Goal: Transaction & Acquisition: Purchase product/service

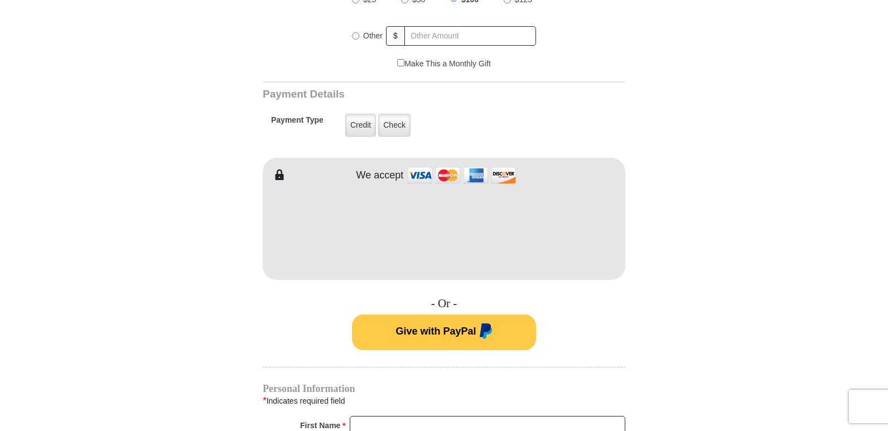
scroll to position [502, 0]
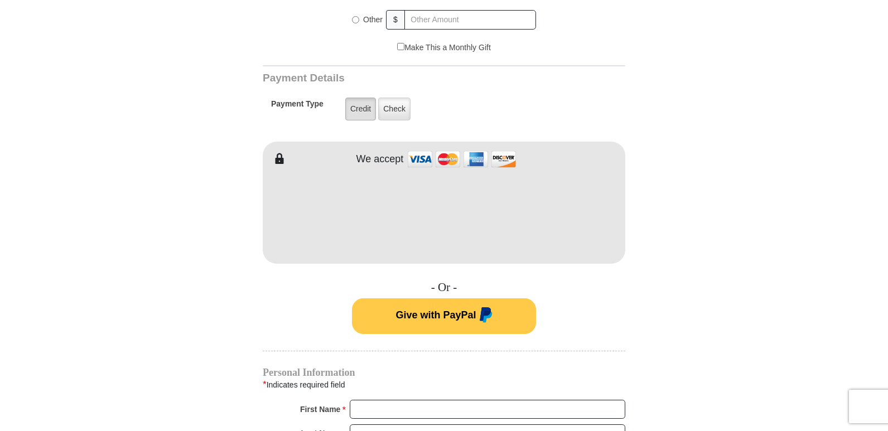
click at [358, 101] on label "Credit" at bounding box center [360, 109] width 31 height 23
click at [0, 0] on input "Credit" at bounding box center [0, 0] width 0 height 0
click at [670, 246] on form "VICTORY Channel Online Giving VICTORY Channel is a worldwide, on-air television…" at bounding box center [444, 202] width 636 height 1334
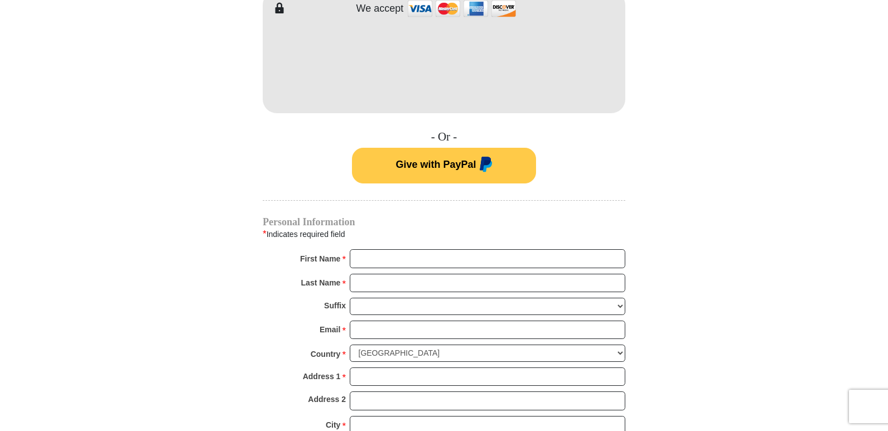
scroll to position [725, 0]
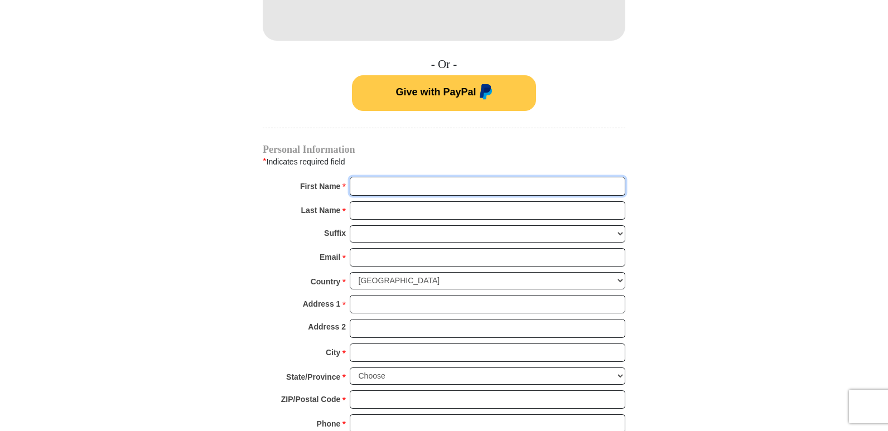
drag, startPoint x: 380, startPoint y: 172, endPoint x: 424, endPoint y: 173, distance: 44.1
click at [388, 177] on input "First Name *" at bounding box center [488, 186] width 276 height 19
type input "[PERSON_NAME]"
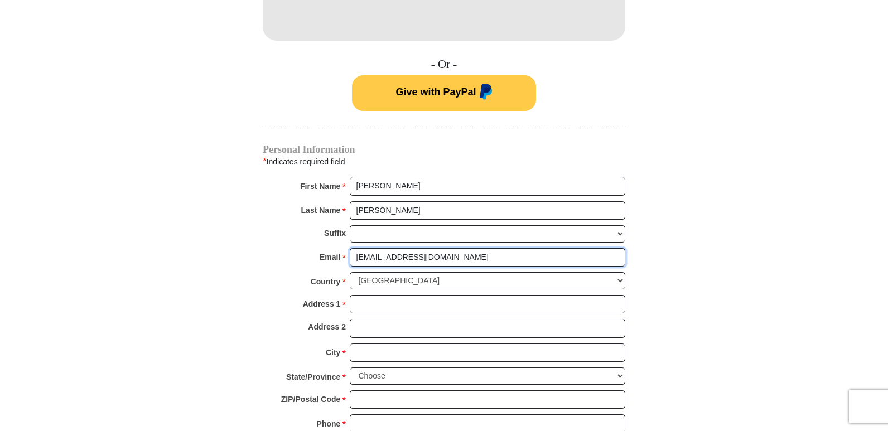
type input "[EMAIL_ADDRESS][DOMAIN_NAME]"
type input "PO Box 544"
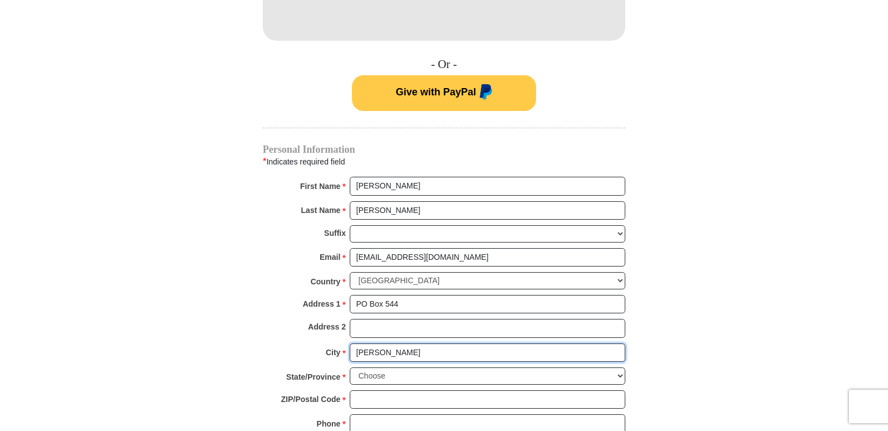
type input "[PERSON_NAME]"
click at [623, 368] on select "Choose [US_STATE] [US_STATE] [US_STATE] [US_STATE] [US_STATE] Armed Forces Amer…" at bounding box center [488, 376] width 276 height 17
select select "NC"
click at [350, 368] on select "Choose [US_STATE] [US_STATE] [US_STATE] [US_STATE] [US_STATE] Armed Forces Amer…" at bounding box center [488, 376] width 276 height 17
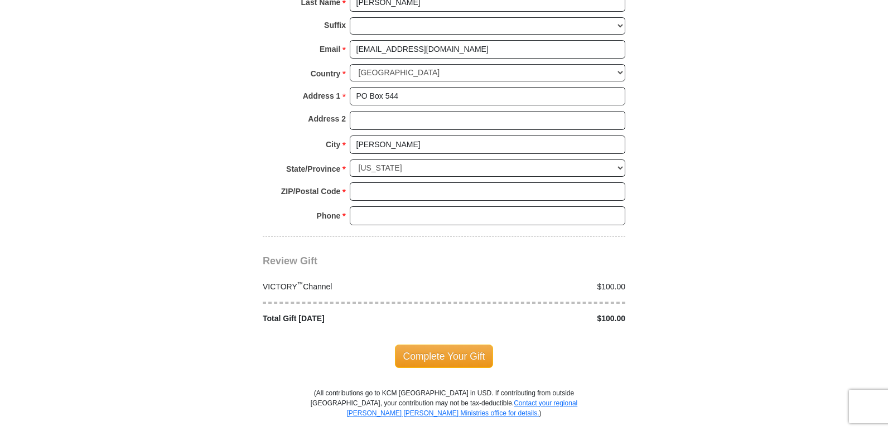
scroll to position [893, 0]
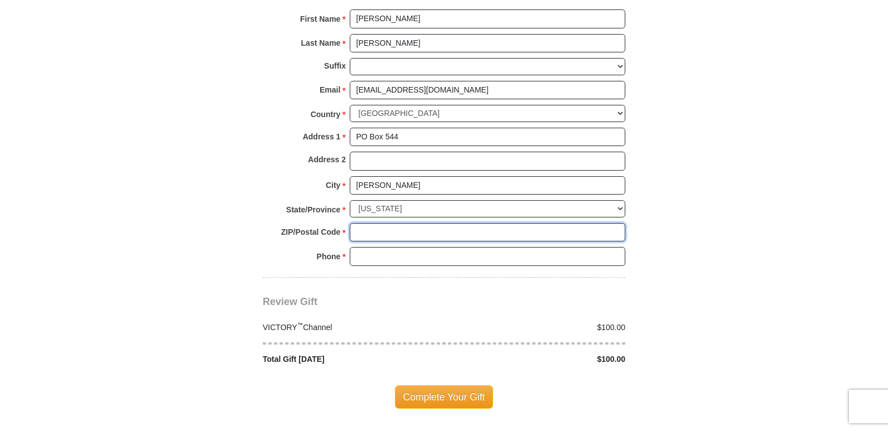
click at [517, 223] on input "ZIP/Postal Code *" at bounding box center [488, 232] width 276 height 19
type input "28451"
type input "{"
type input "[PHONE_NUMBER]"
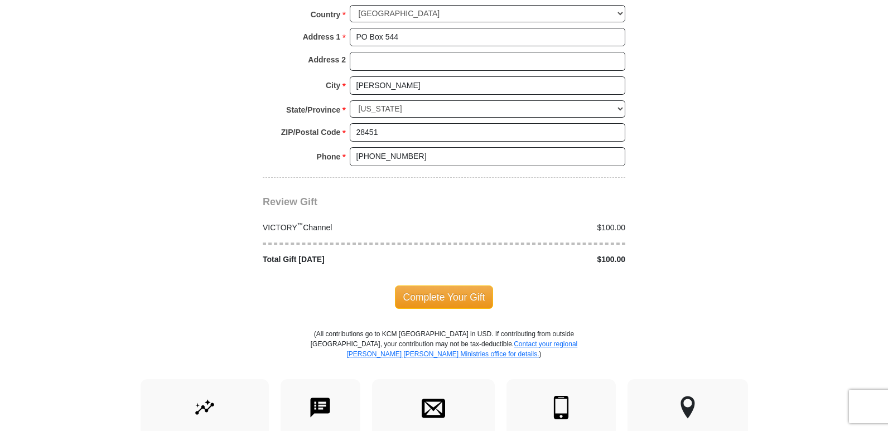
scroll to position [1004, 0]
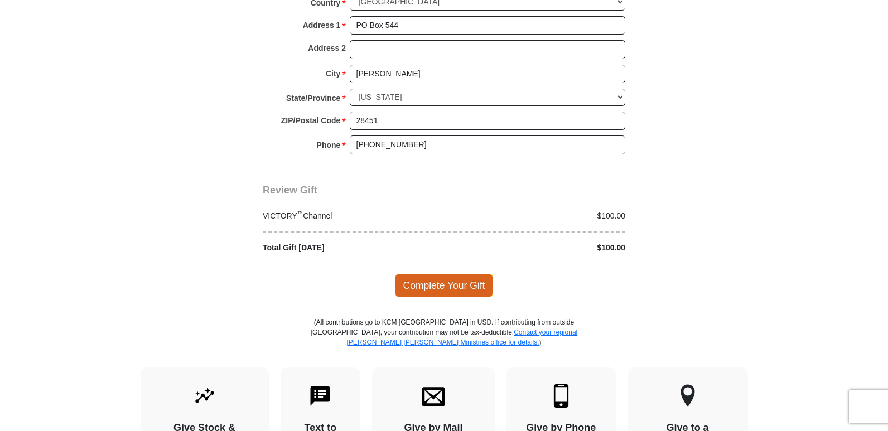
click at [446, 278] on span "Complete Your Gift" at bounding box center [444, 285] width 99 height 23
